Goal: Information Seeking & Learning: Learn about a topic

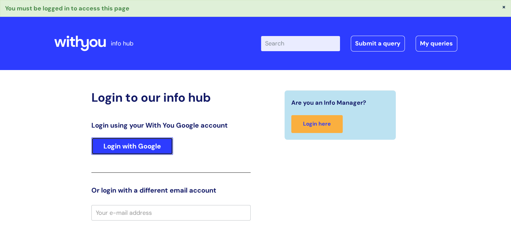
click at [152, 144] on link "Login with Google" at bounding box center [132, 145] width 82 height 17
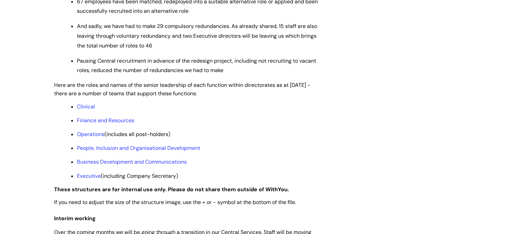
scroll to position [504, 0]
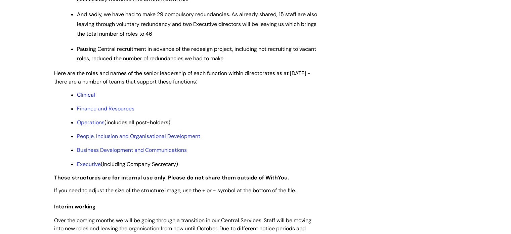
click at [84, 98] on link "Clinical" at bounding box center [86, 94] width 18 height 7
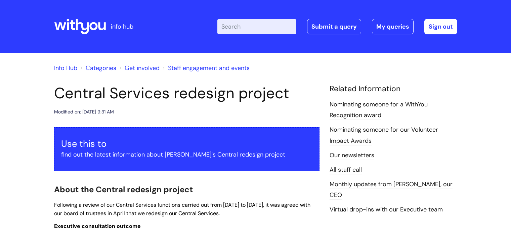
scroll to position [504, 0]
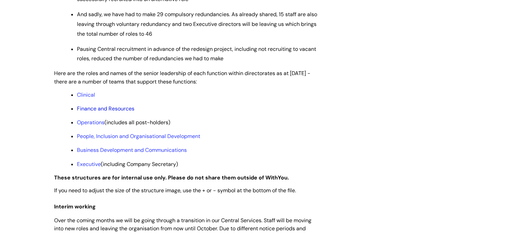
click at [89, 112] on link "Finance and Resources" at bounding box center [105, 108] width 57 height 7
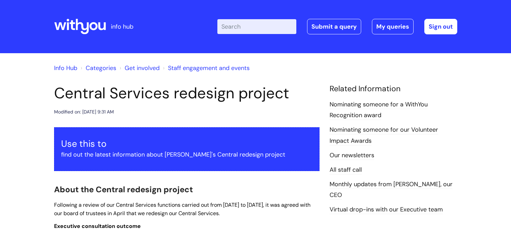
scroll to position [504, 0]
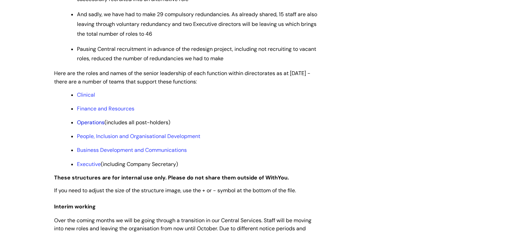
click at [85, 126] on link "Operations" at bounding box center [91, 122] width 28 height 7
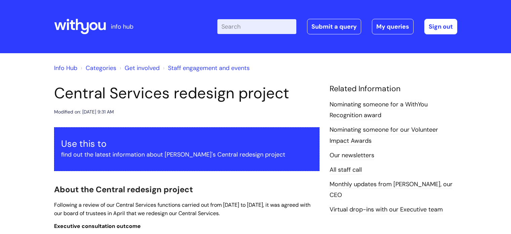
scroll to position [504, 0]
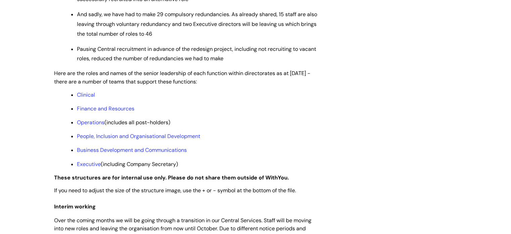
scroll to position [504, 0]
click at [87, 153] on link "Business Development and Communications" at bounding box center [132, 149] width 110 height 7
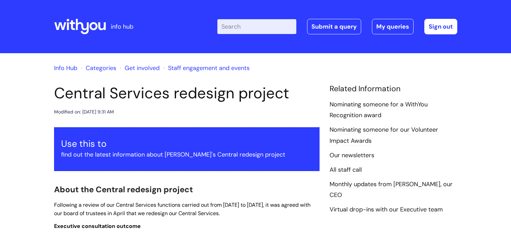
scroll to position [504, 0]
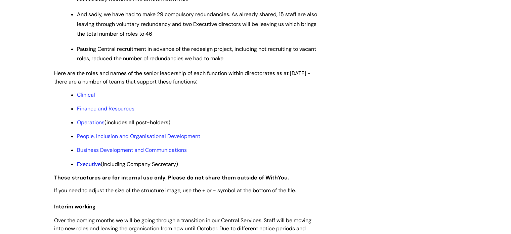
click at [87, 167] on link "Executive" at bounding box center [89, 163] width 24 height 7
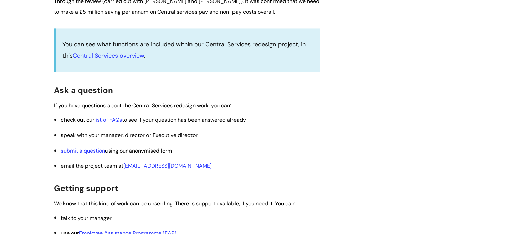
scroll to position [1076, 0]
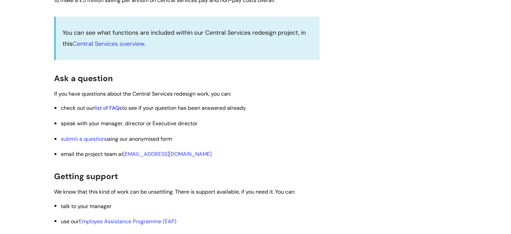
click at [98, 111] on link "list of FAQs" at bounding box center [108, 107] width 28 height 7
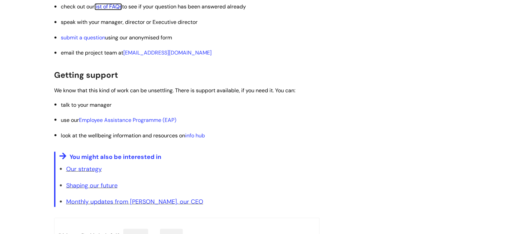
scroll to position [1210, 0]
